Goal: Task Accomplishment & Management: Manage account settings

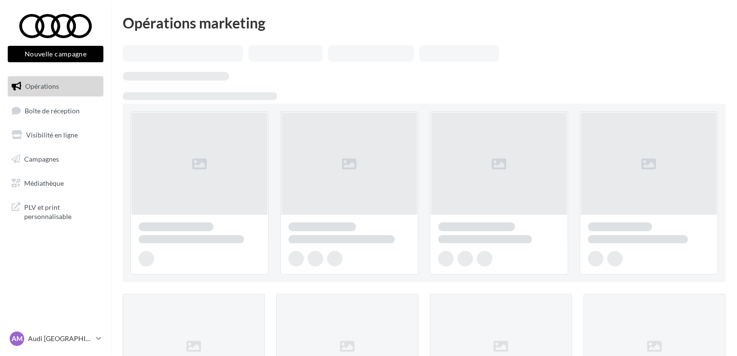
click at [61, 118] on link "Boîte de réception" at bounding box center [55, 110] width 99 height 21
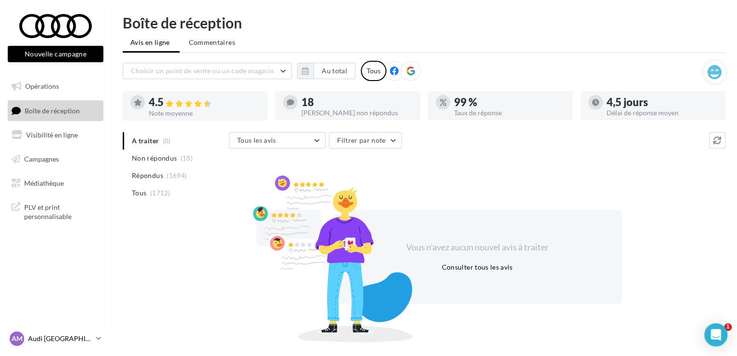
click at [48, 338] on p "Audi [GEOGRAPHIC_DATA]" at bounding box center [60, 339] width 64 height 10
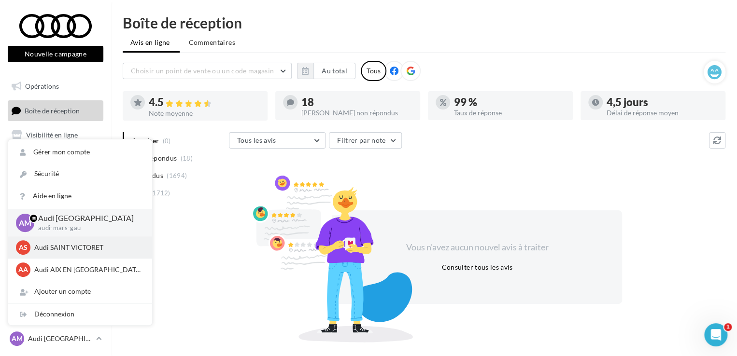
click at [55, 244] on p "Audi SAINT VICTORET" at bounding box center [87, 248] width 106 height 10
